Goal: Navigation & Orientation: Find specific page/section

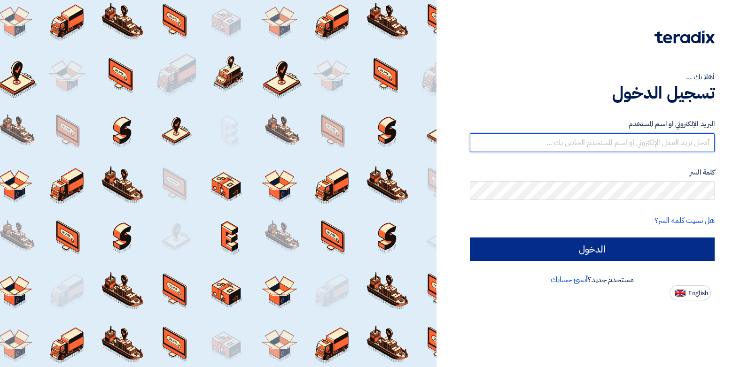
type input "[PERSON_NAME][EMAIL_ADDRESS][DOMAIN_NAME]"
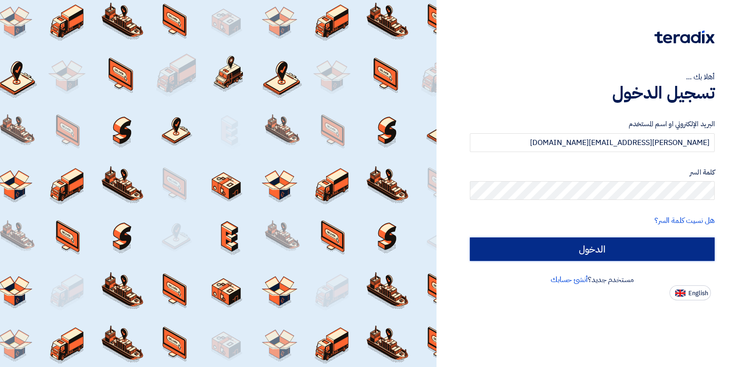
click at [573, 252] on input "الدخول" at bounding box center [592, 249] width 245 height 23
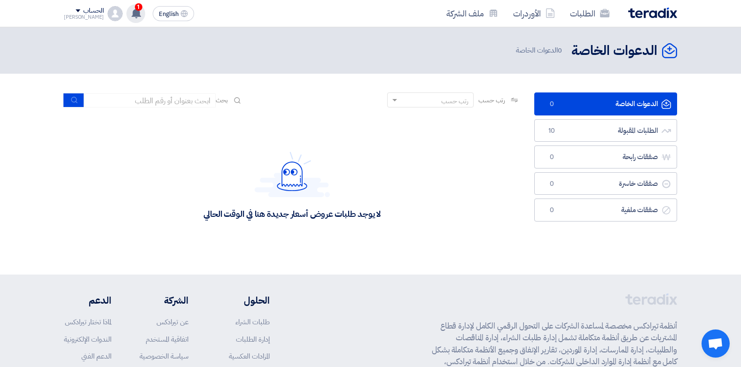
click at [135, 10] on span "1" at bounding box center [139, 7] width 8 height 8
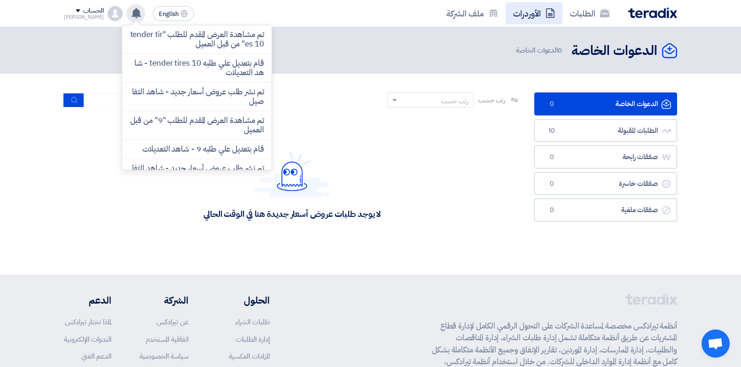
click at [527, 15] on link "الأوردرات" at bounding box center [534, 13] width 57 height 22
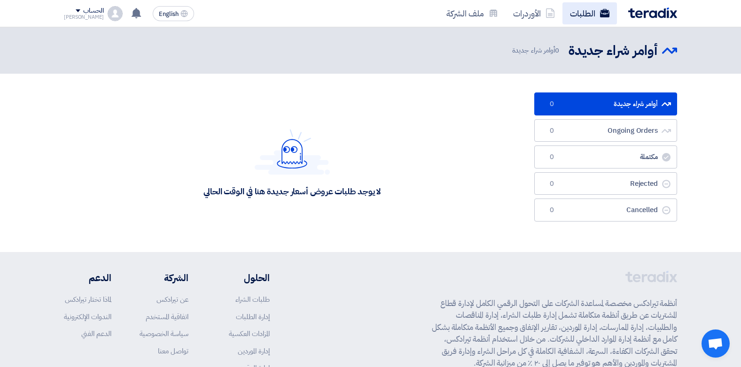
click at [569, 15] on link "الطلبات" at bounding box center [589, 13] width 55 height 22
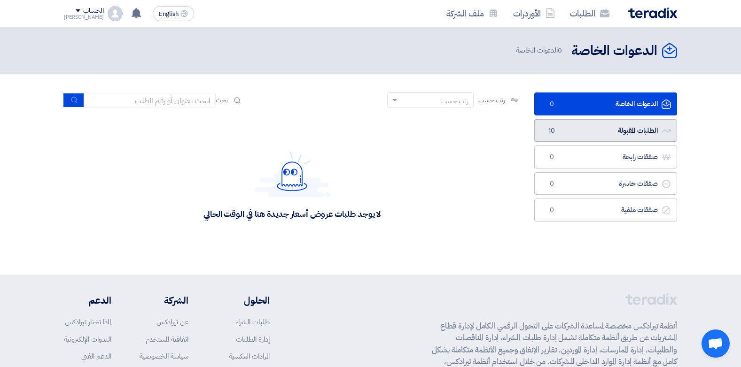
click at [598, 125] on link "الطلبات المقبولة الطلبات المقبولة 10" at bounding box center [605, 130] width 143 height 23
